Goal: Check status

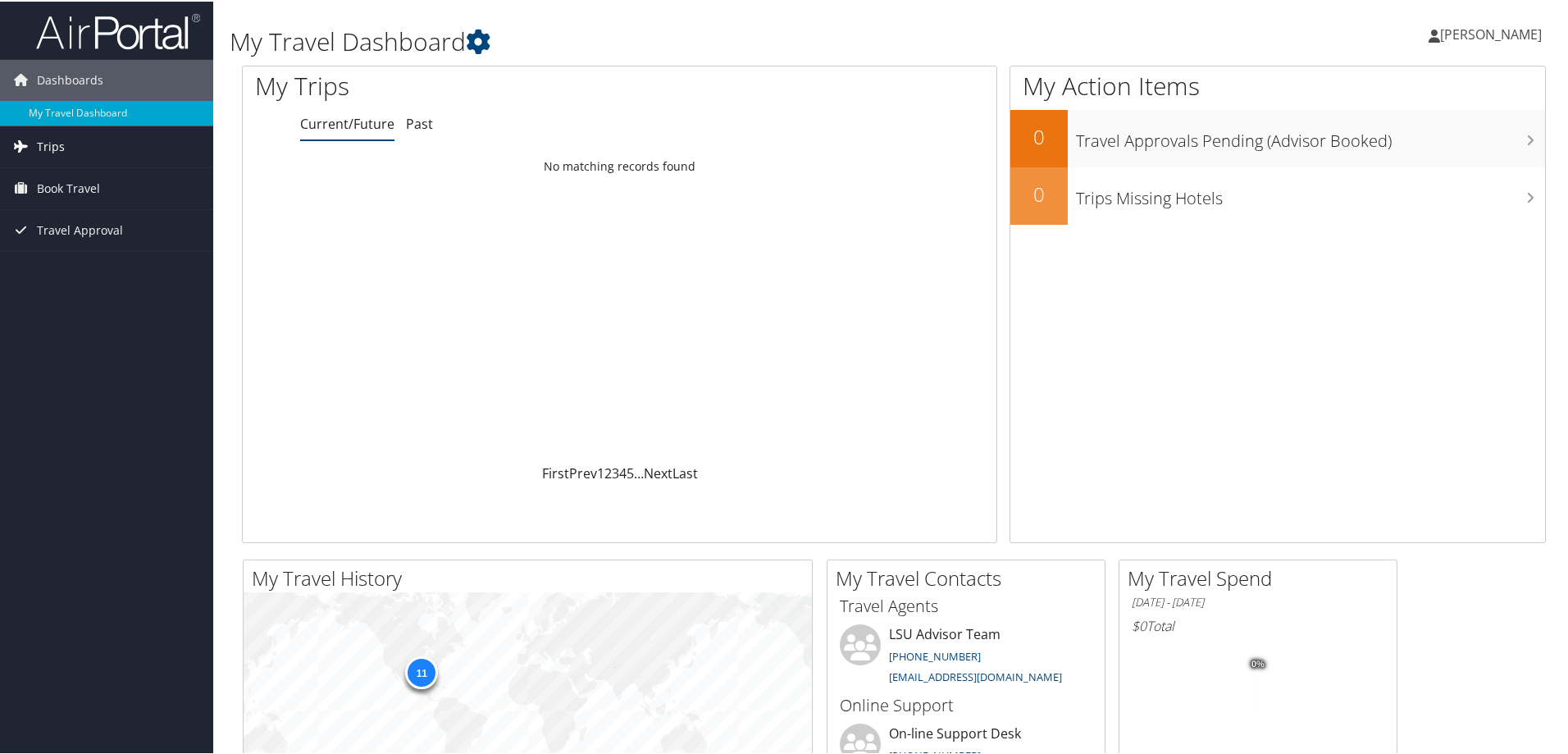
click at [52, 143] on span "Trips" at bounding box center [51, 145] width 28 height 41
click at [51, 173] on link "Current/Future Trips" at bounding box center [106, 178] width 213 height 24
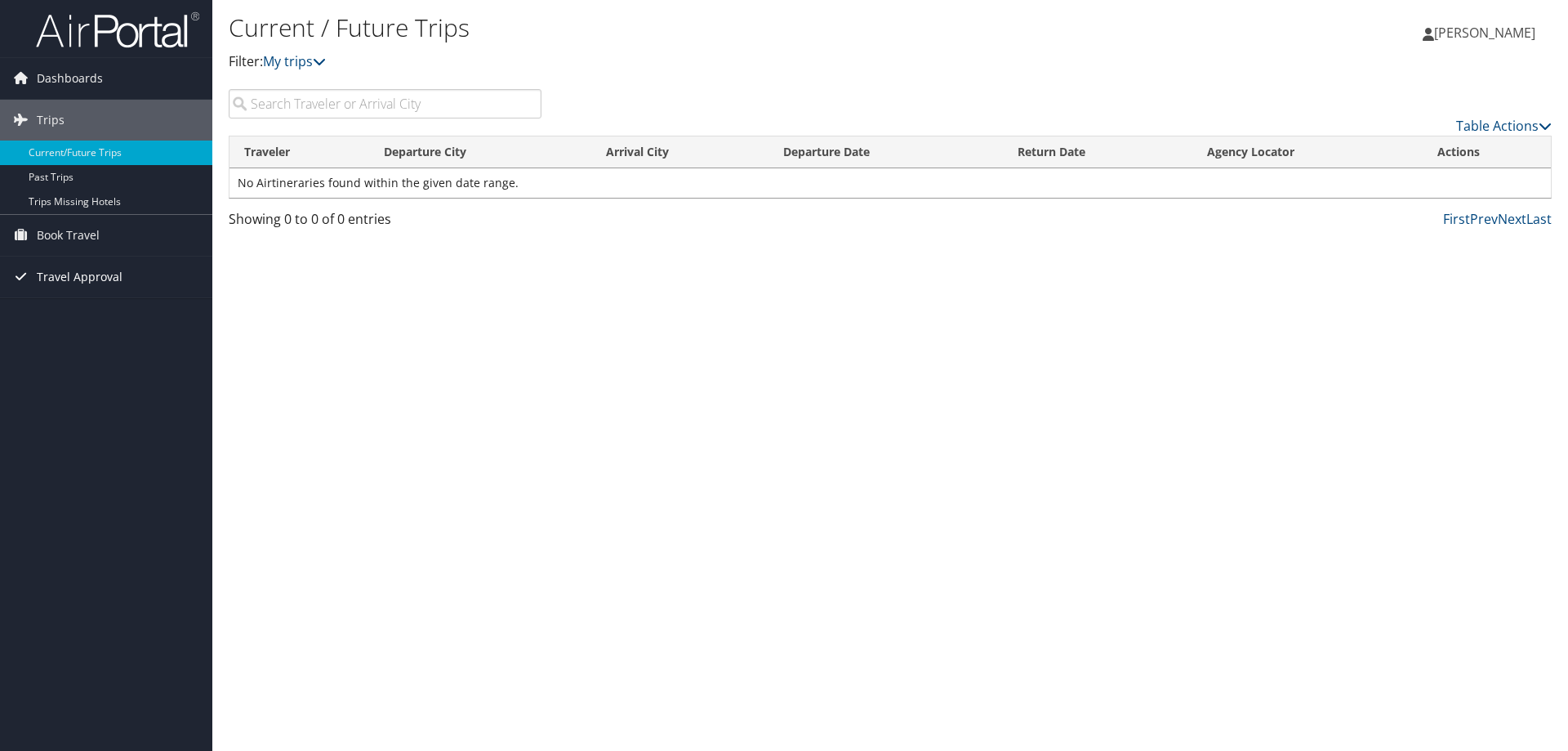
click at [75, 275] on span "Travel Approval" at bounding box center [79, 277] width 86 height 41
click at [73, 300] on link "Pending Trip Approvals" at bounding box center [106, 309] width 212 height 24
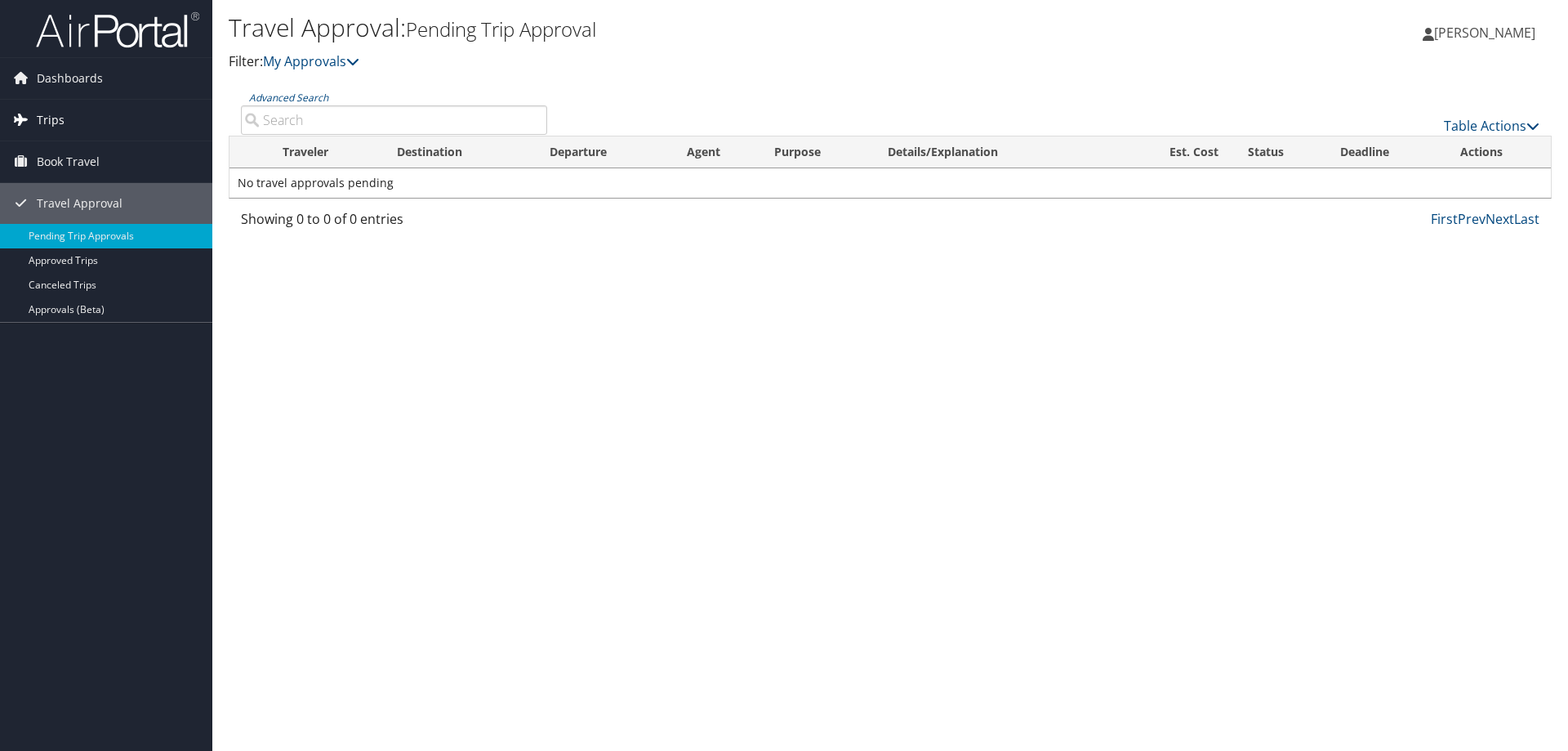
click at [57, 116] on span "Trips" at bounding box center [50, 120] width 28 height 41
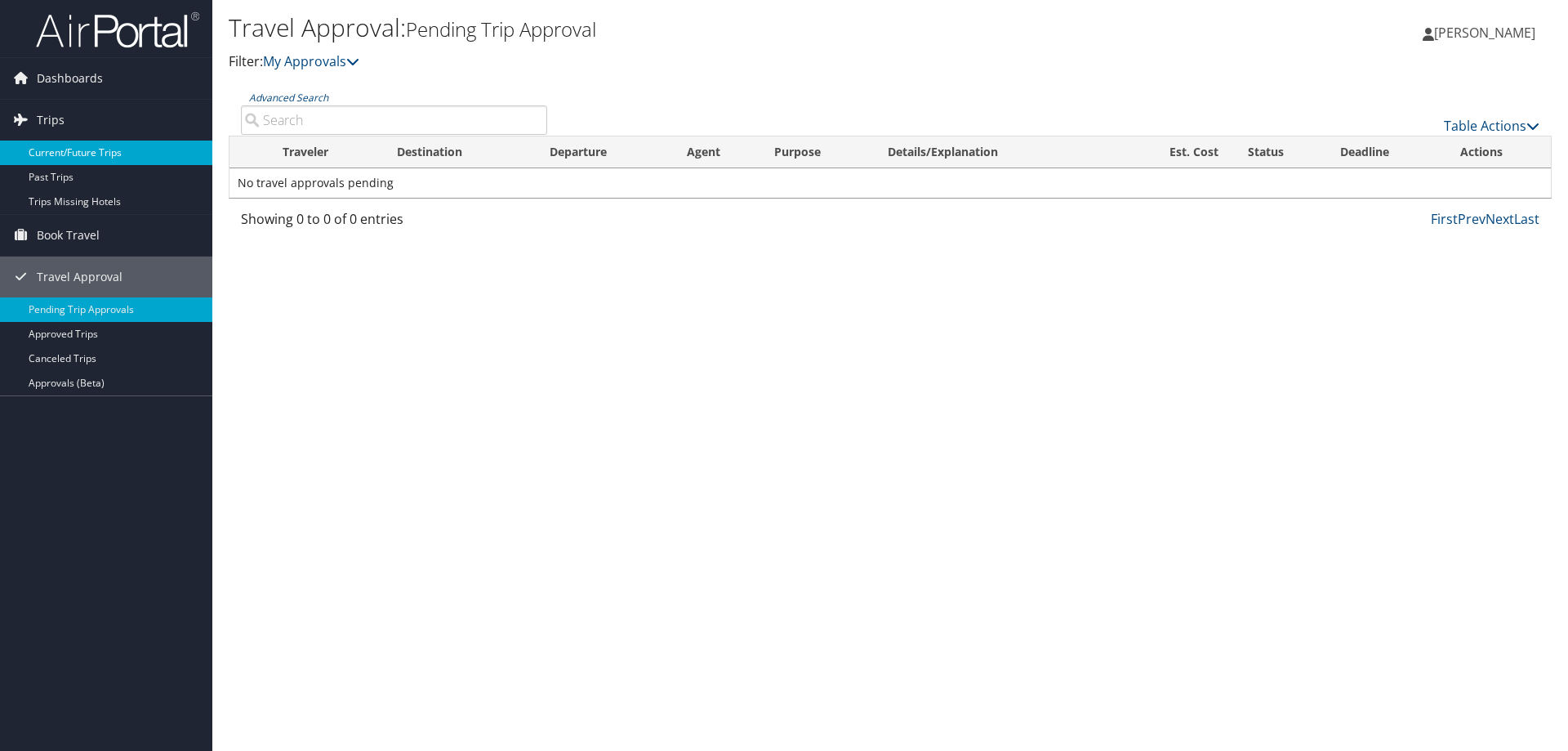
click at [56, 143] on link "Current/Future Trips" at bounding box center [106, 152] width 212 height 24
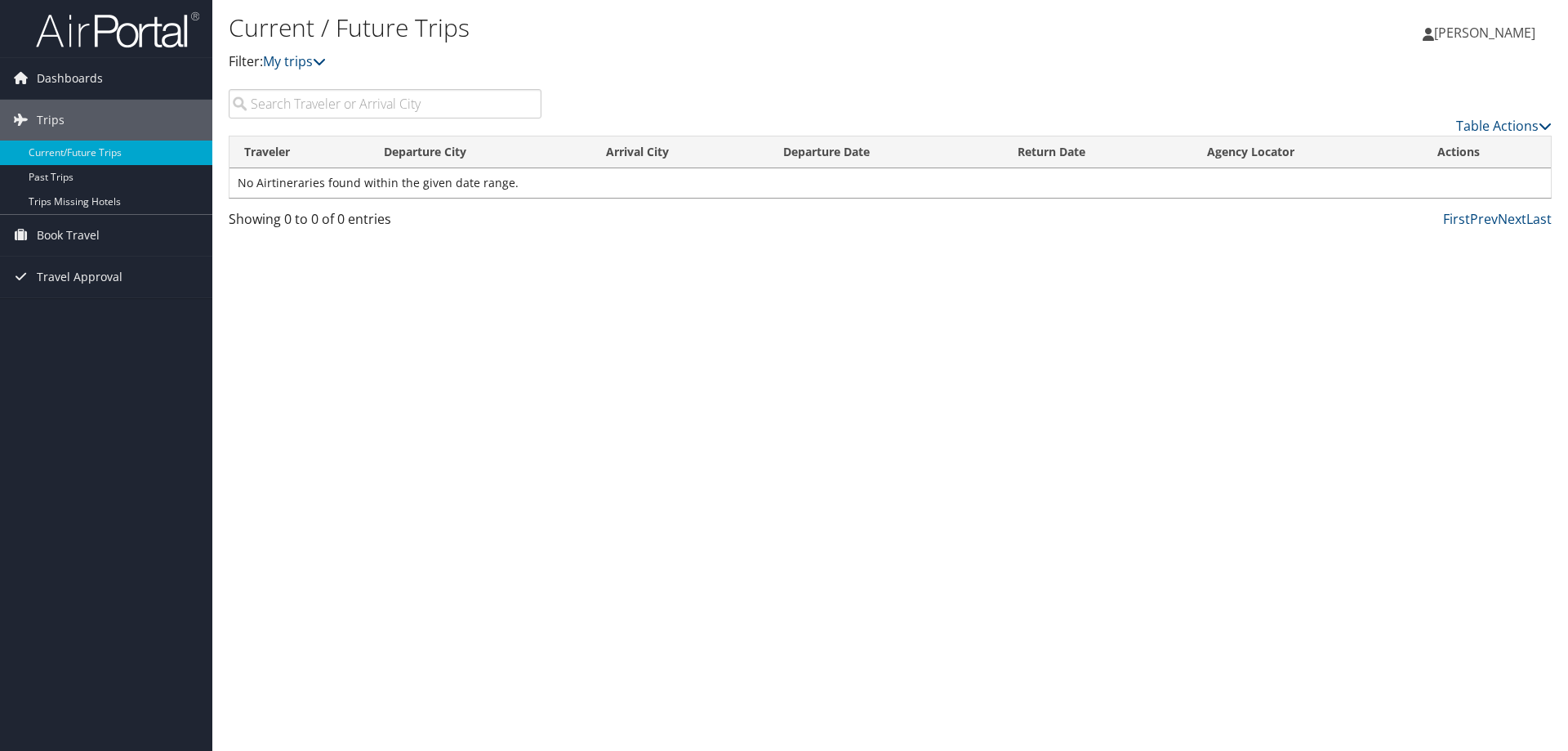
click at [457, 182] on td "No Airtineraries found within the given date range." at bounding box center [890, 182] width 1321 height 29
